Goal: Information Seeking & Learning: Learn about a topic

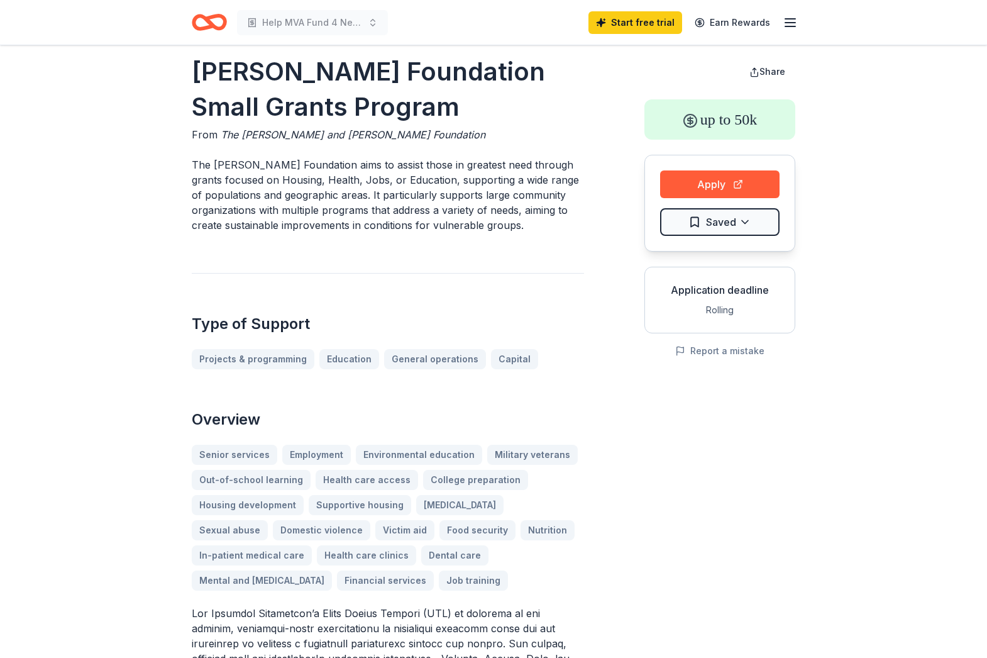
scroll to position [17, 0]
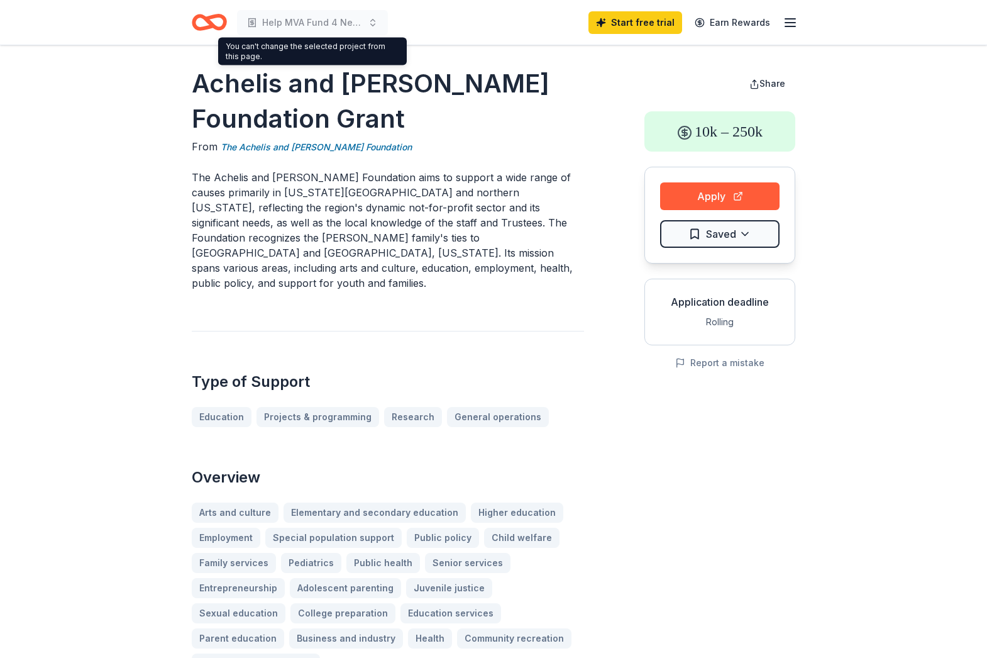
scroll to position [5, 0]
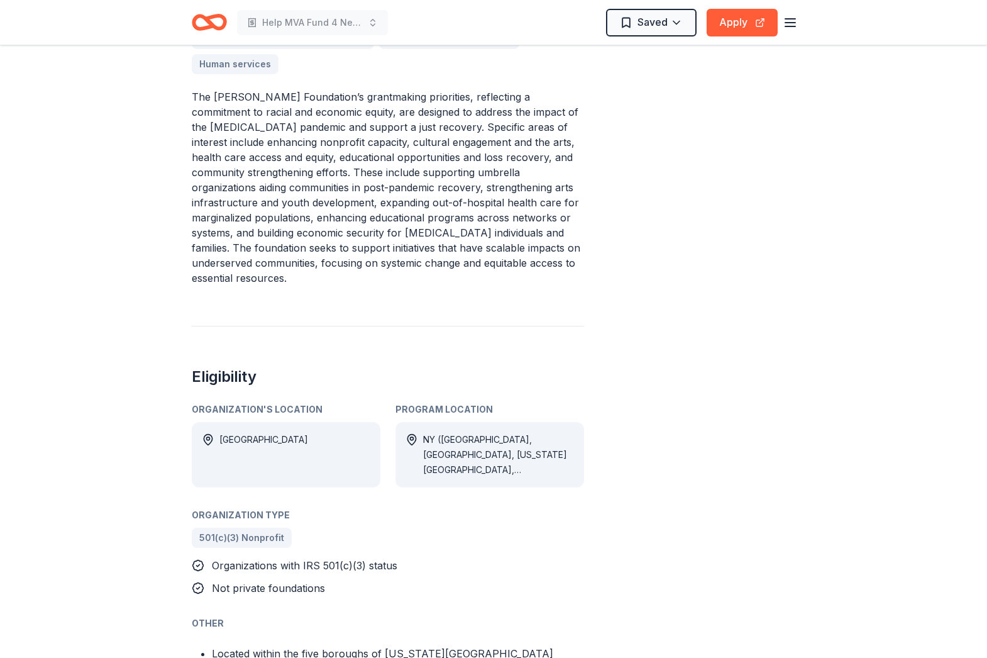
scroll to position [563, 0]
